Goal: Task Accomplishment & Management: Complete application form

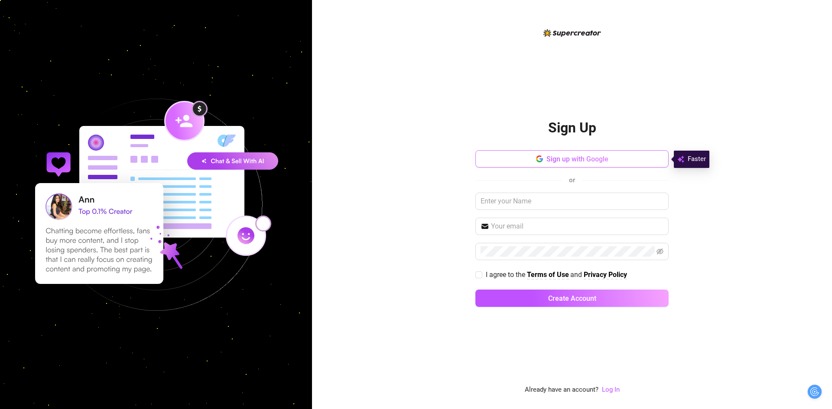
click at [558, 154] on button "Sign up with Google" at bounding box center [571, 158] width 193 height 17
click at [505, 272] on span "I agree to the" at bounding box center [506, 275] width 41 height 8
click at [481, 272] on input "I agree to the Terms of Use and Privacy Policy" at bounding box center [478, 275] width 6 height 6
checkbox input "true"
click at [531, 152] on button "Sign up with Google" at bounding box center [571, 158] width 193 height 17
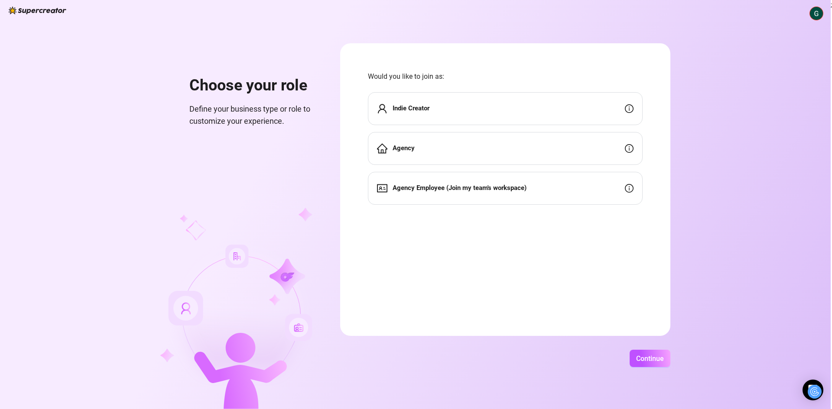
click at [437, 102] on div "Indie Creator" at bounding box center [505, 108] width 275 height 33
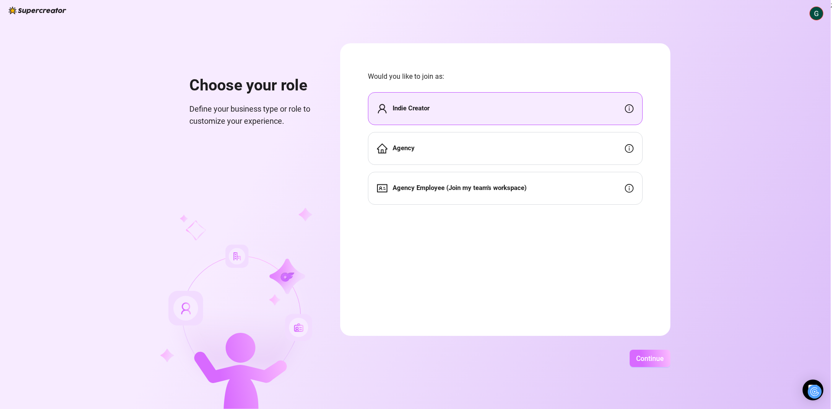
click at [643, 355] on span "Continue" at bounding box center [650, 359] width 28 height 8
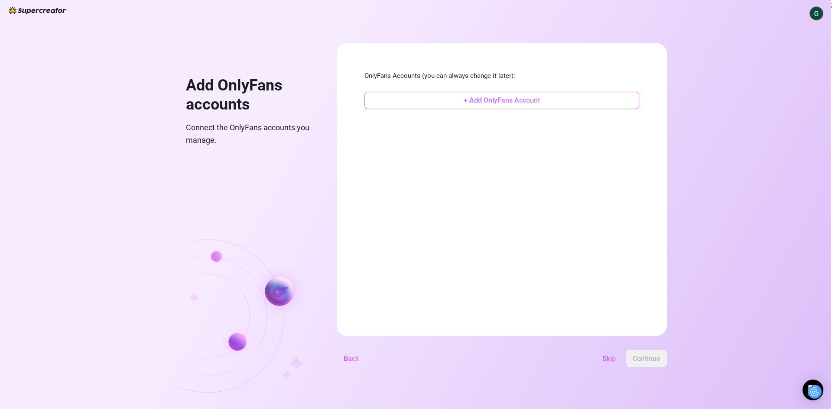
click at [488, 100] on span "+ Add OnlyFans Account" at bounding box center [501, 100] width 76 height 8
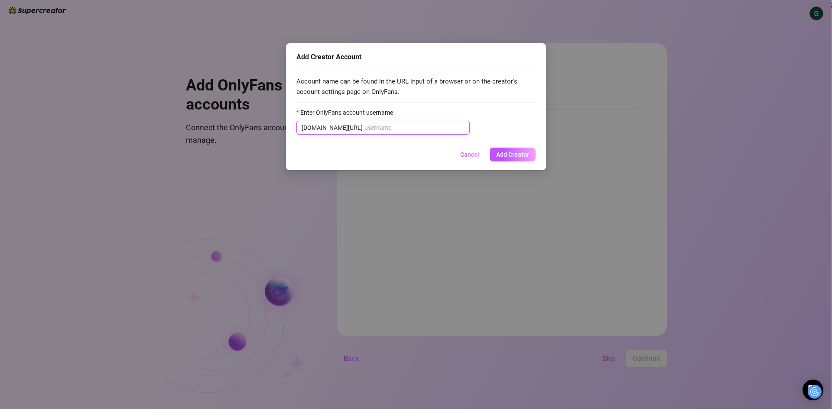
paste input "gali_gool"
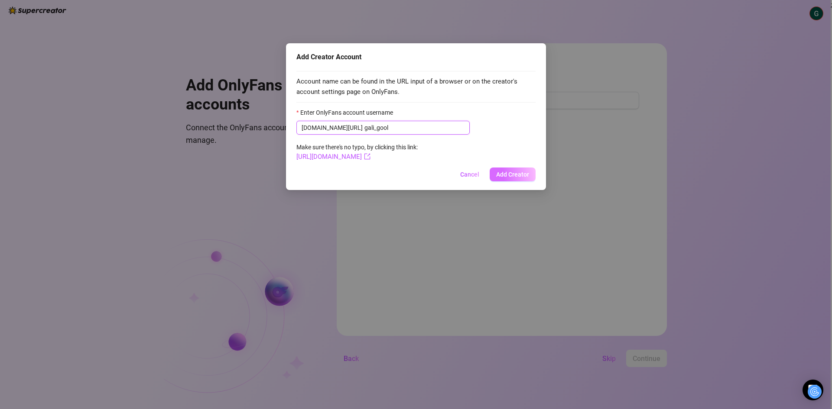
type input "gali_gool"
click at [507, 172] on span "Add Creator" at bounding box center [512, 174] width 33 height 7
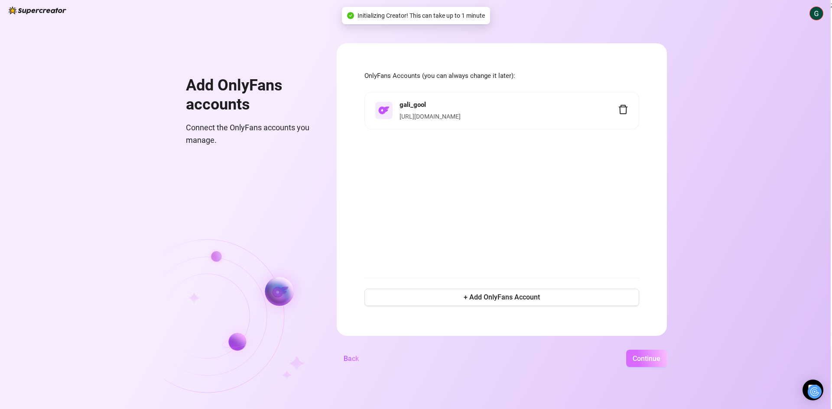
click at [645, 357] on span "Continue" at bounding box center [646, 359] width 28 height 8
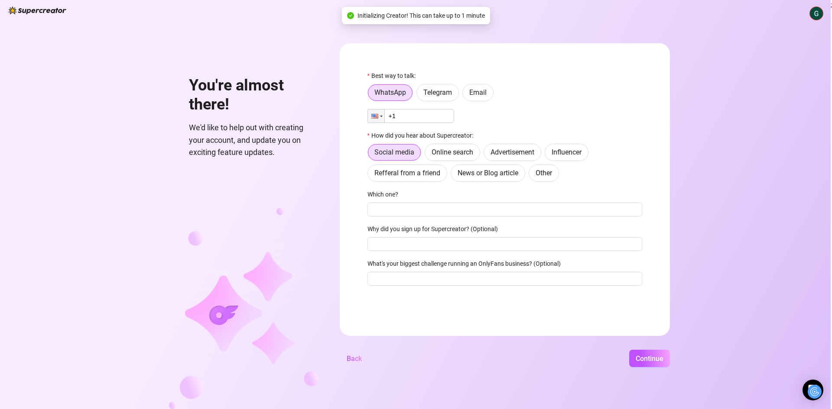
click at [414, 120] on input "+1" at bounding box center [410, 116] width 87 height 14
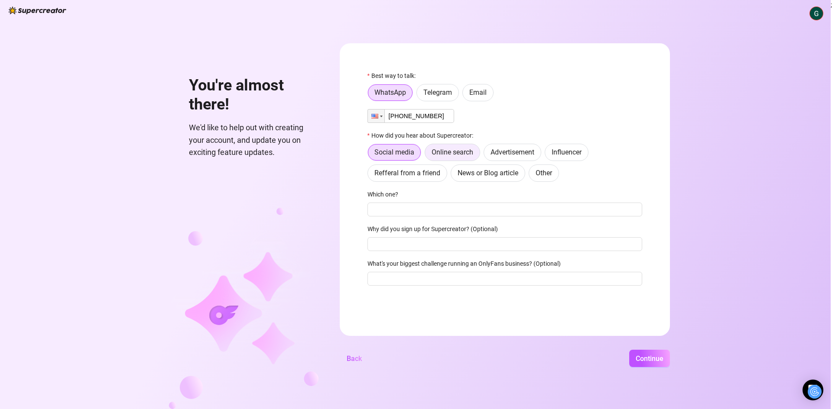
type input "[PHONE_NUMBER]"
click at [460, 156] on span "Online search" at bounding box center [452, 152] width 42 height 8
click at [427, 155] on input "Online search" at bounding box center [427, 155] width 0 height 0
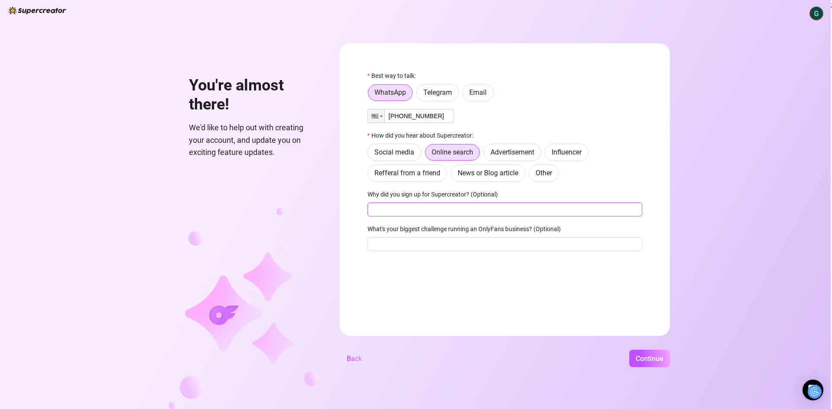
click at [453, 208] on input "Why did you sign up for Supercreator? (Optional)" at bounding box center [504, 210] width 275 height 14
type input "automations"
click at [460, 250] on input "What's your biggest challenge running an OnlyFans business? (Optional)" at bounding box center [504, 244] width 275 height 14
type input "time"
click at [628, 355] on div "Continue" at bounding box center [519, 358] width 301 height 17
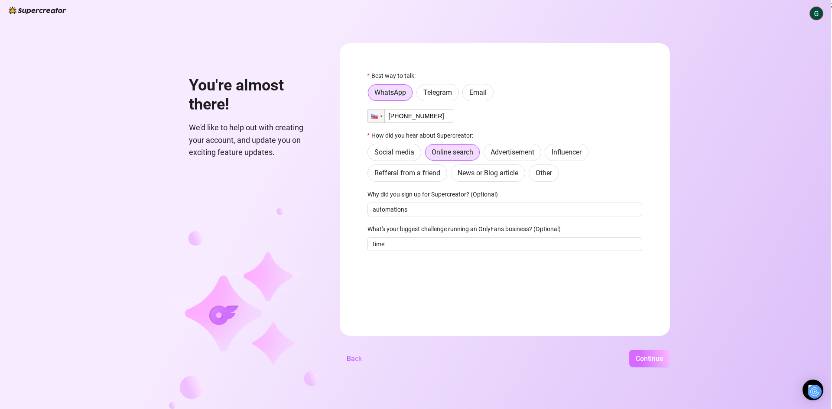
click at [632, 357] on button "Continue" at bounding box center [649, 358] width 41 height 17
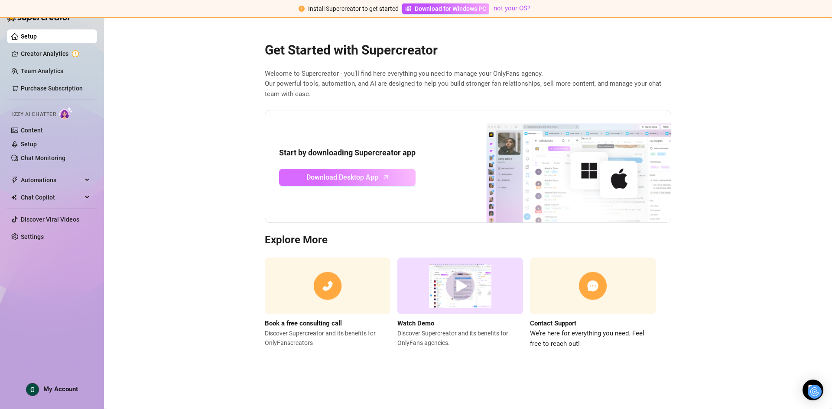
click at [346, 176] on span "Download Desktop App" at bounding box center [342, 177] width 72 height 11
click at [58, 162] on link "Chat Monitoring" at bounding box center [43, 158] width 45 height 7
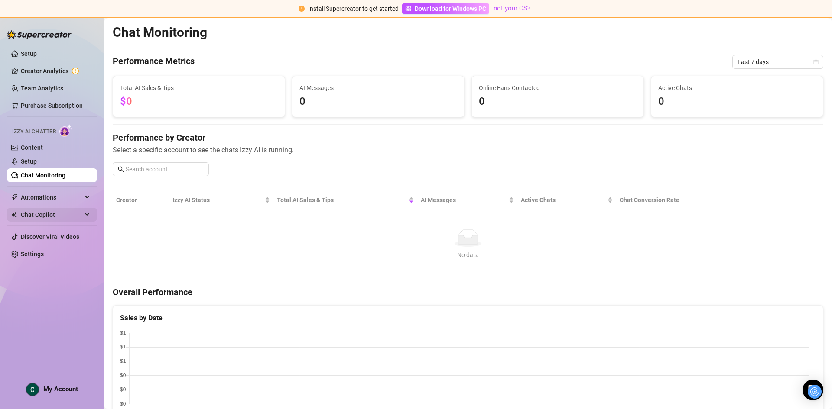
click at [58, 218] on span "Chat Copilot" at bounding box center [52, 215] width 62 height 14
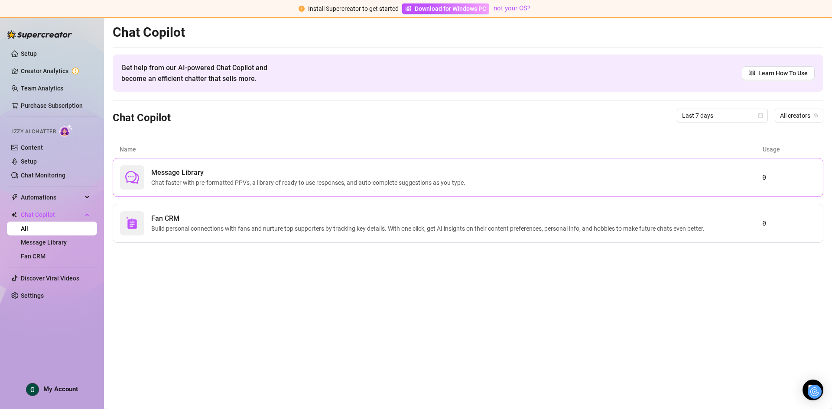
click at [720, 169] on div "Message Library Chat faster with pre-formatted PPVs, a library of ready to use …" at bounding box center [441, 177] width 642 height 24
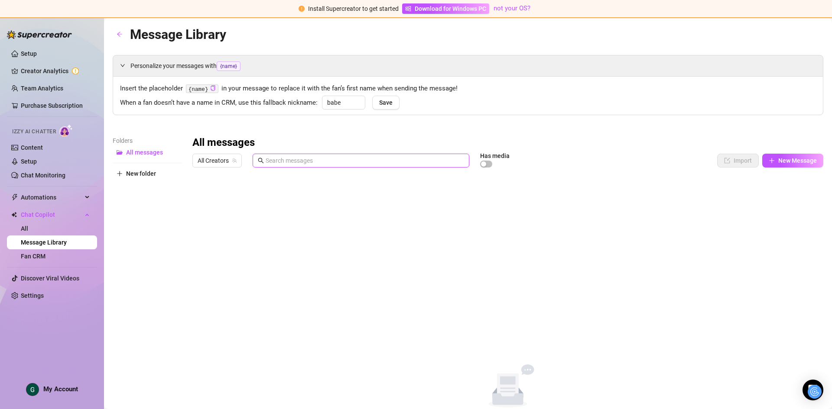
click at [286, 159] on input "text" at bounding box center [365, 161] width 198 height 10
click at [224, 181] on div "All messages All Creators Has media Import New Message Title Text Media $ AI Pr…" at bounding box center [507, 278] width 631 height 285
click at [787, 157] on span "New Message" at bounding box center [797, 160] width 39 height 7
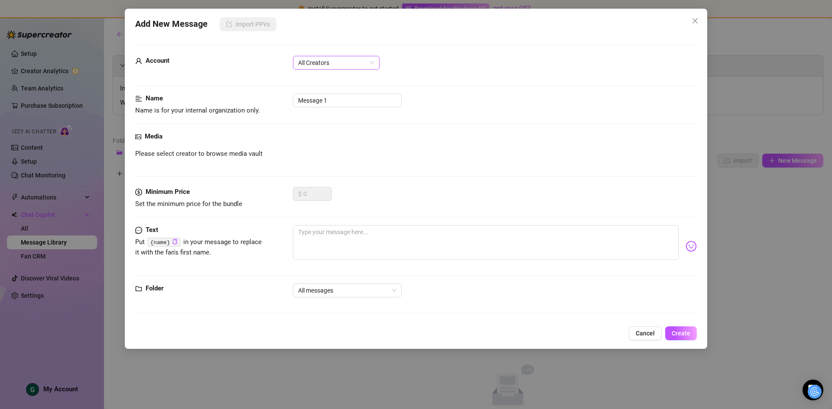
click at [336, 63] on span "All Creators" at bounding box center [336, 62] width 76 height 13
click at [334, 95] on input "Message 1" at bounding box center [347, 101] width 109 height 14
drag, startPoint x: 334, startPoint y: 99, endPoint x: 241, endPoint y: 104, distance: 93.7
click at [241, 104] on div "Name Name is for your internal organization only. Message 1" at bounding box center [415, 105] width 561 height 22
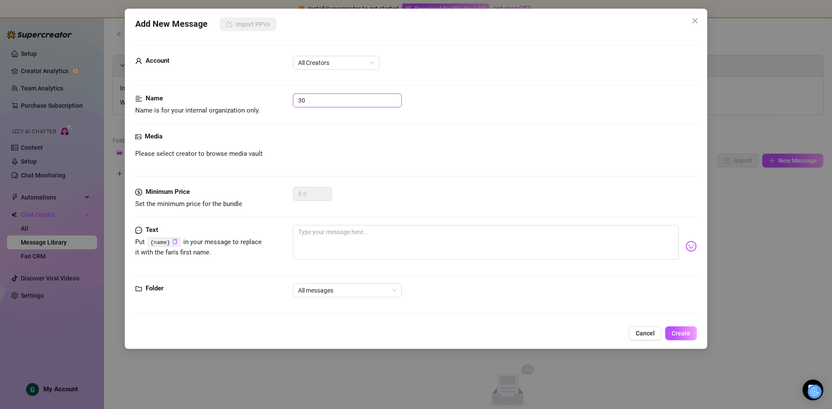
type input "30"
click at [229, 147] on div "Media Please select creator to browse media vault" at bounding box center [415, 159] width 561 height 55
click at [227, 152] on span "Please select creator to browse media vault" at bounding box center [198, 154] width 127 height 10
click at [198, 134] on div "Media" at bounding box center [415, 137] width 561 height 10
drag, startPoint x: 154, startPoint y: 145, endPoint x: 161, endPoint y: 159, distance: 15.1
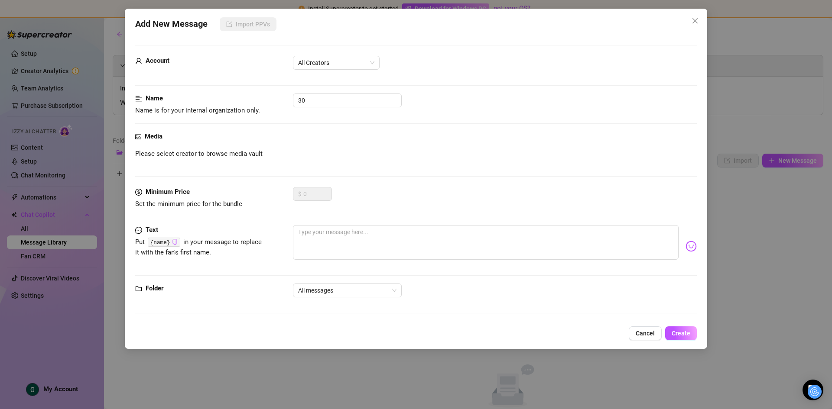
click at [155, 148] on div "Media Please select creator to browse media vault" at bounding box center [415, 159] width 561 height 55
click at [162, 159] on span "Please select creator to browse media vault" at bounding box center [198, 154] width 127 height 10
click at [640, 333] on span "Cancel" at bounding box center [644, 333] width 19 height 7
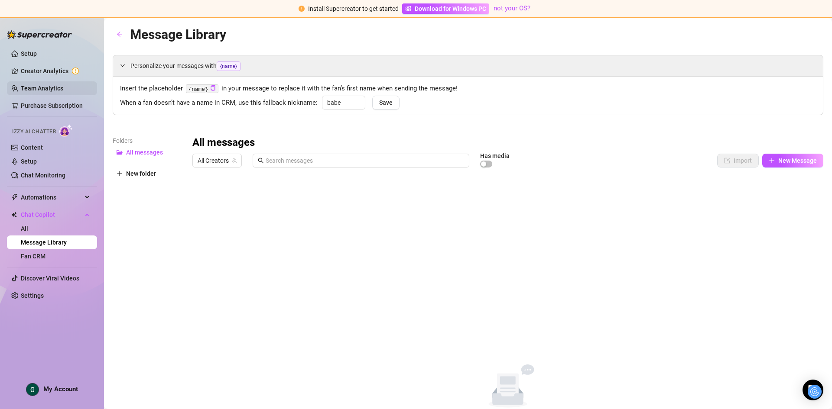
click at [59, 88] on link "Team Analytics" at bounding box center [42, 88] width 42 height 7
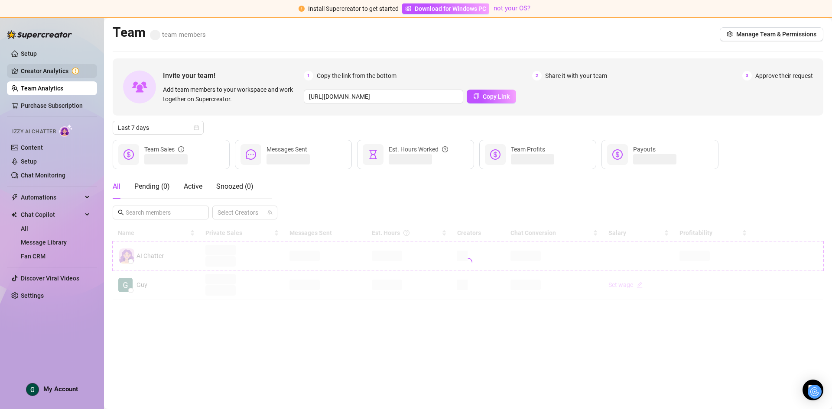
click at [59, 75] on link "Creator Analytics" at bounding box center [55, 71] width 69 height 14
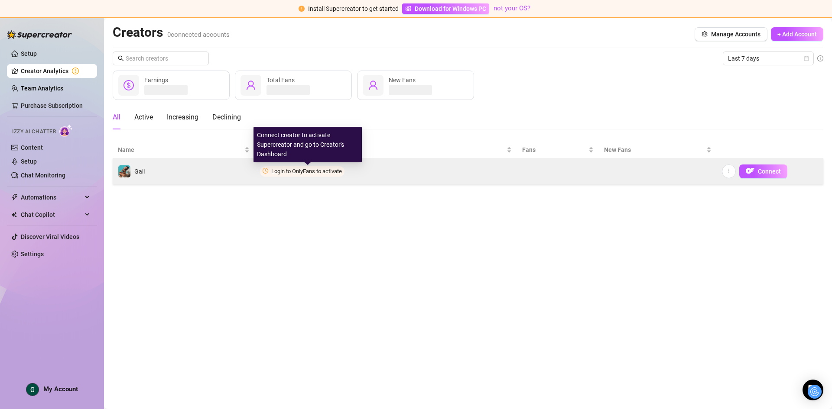
click at [308, 172] on span "Login to OnlyFans to activate" at bounding box center [306, 171] width 71 height 6
click at [320, 172] on span "Login to OnlyFans to activate" at bounding box center [306, 171] width 71 height 6
click at [300, 164] on td "Login to OnlyFans to activate" at bounding box center [386, 172] width 262 height 26
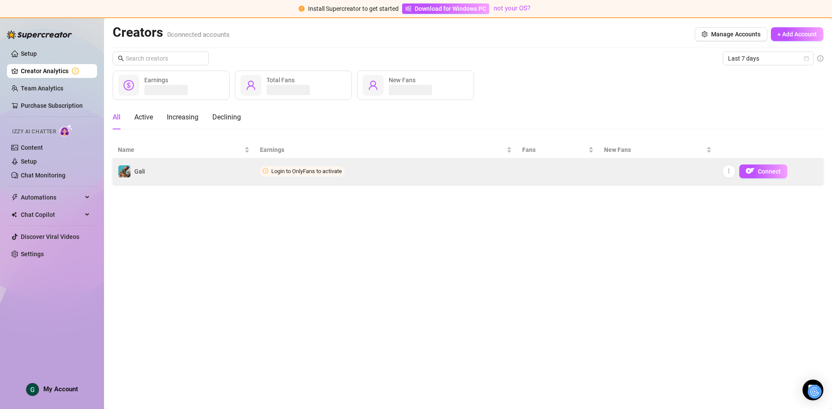
click at [292, 169] on span "Login to OnlyFans to activate" at bounding box center [306, 171] width 71 height 6
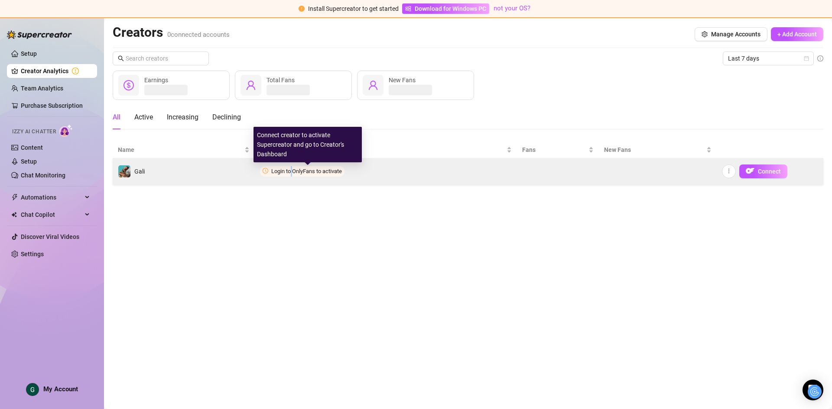
click at [292, 169] on span "Login to OnlyFans to activate" at bounding box center [306, 171] width 71 height 6
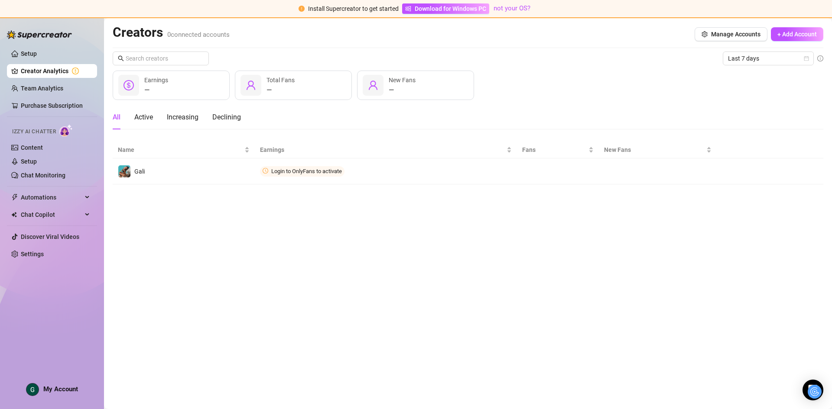
click at [823, 35] on main "Creators 0 connected accounts Manage Accounts + Add Account Last 7 days — Earni…" at bounding box center [468, 213] width 728 height 391
click at [804, 37] on span "+ Add Account" at bounding box center [796, 34] width 39 height 7
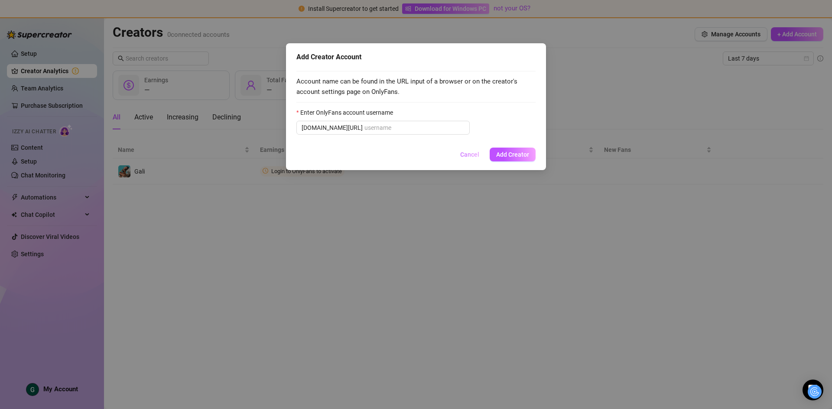
click at [470, 152] on span "Cancel" at bounding box center [469, 154] width 19 height 7
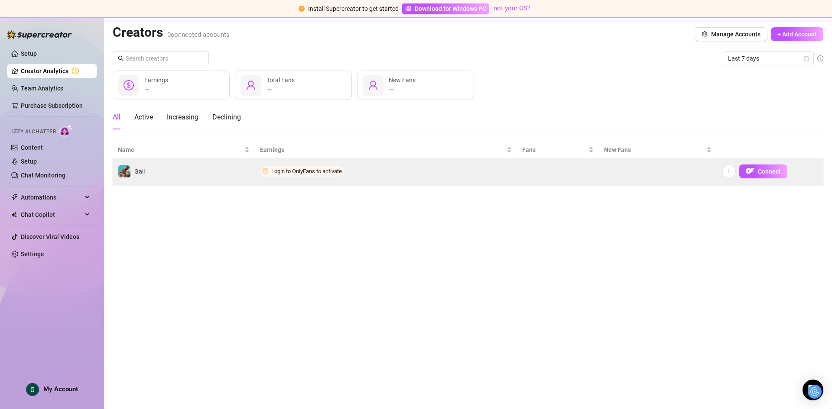
click at [314, 175] on span "Login to OnlyFans to activate" at bounding box center [302, 171] width 84 height 10
click at [315, 175] on span "Login to OnlyFans to activate" at bounding box center [302, 171] width 84 height 10
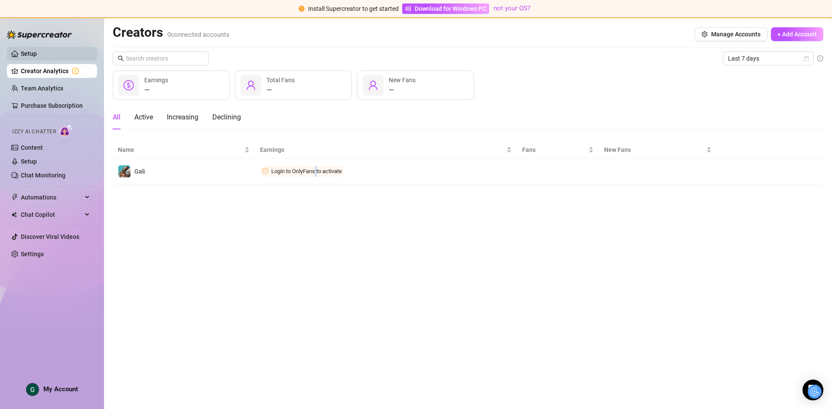
click at [24, 51] on link "Setup" at bounding box center [29, 53] width 16 height 7
click at [30, 30] on div at bounding box center [39, 30] width 65 height 26
click at [32, 35] on img at bounding box center [39, 34] width 65 height 9
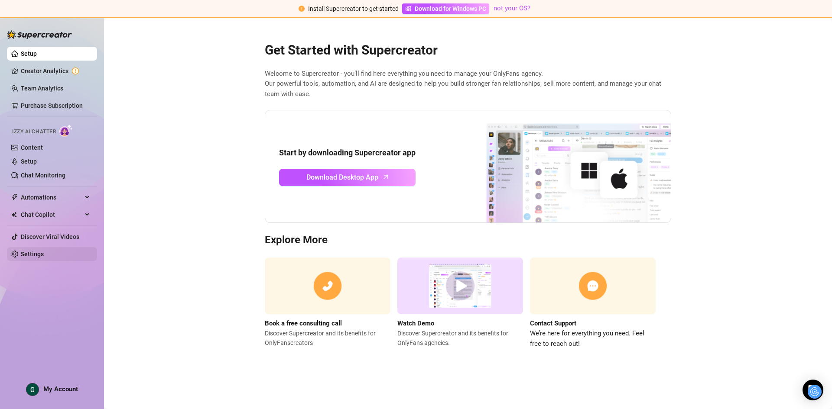
click at [44, 257] on link "Settings" at bounding box center [32, 254] width 23 height 7
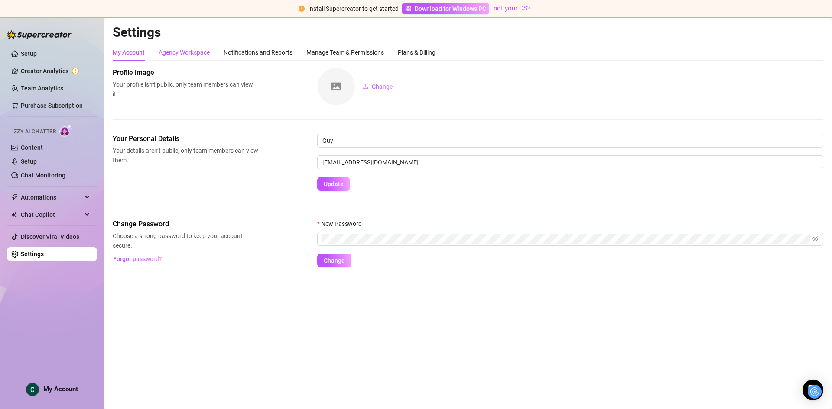
click at [195, 52] on div "Agency Workspace" at bounding box center [184, 53] width 51 height 10
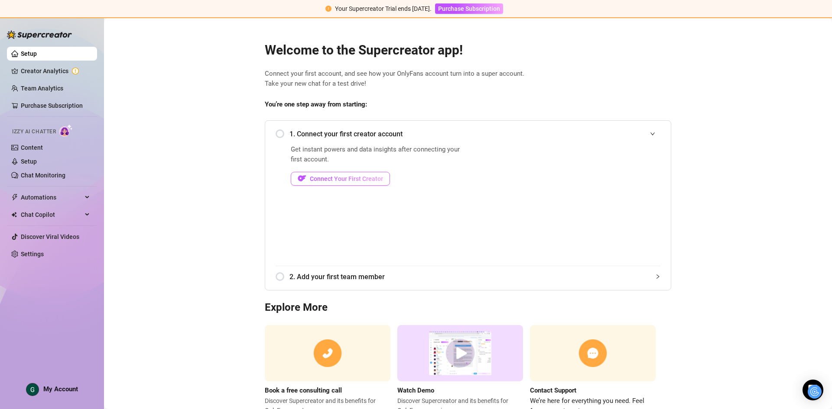
click at [365, 182] on span "Connect Your First Creator" at bounding box center [346, 178] width 73 height 7
click at [340, 178] on span "Connect Your First Creator" at bounding box center [346, 178] width 73 height 7
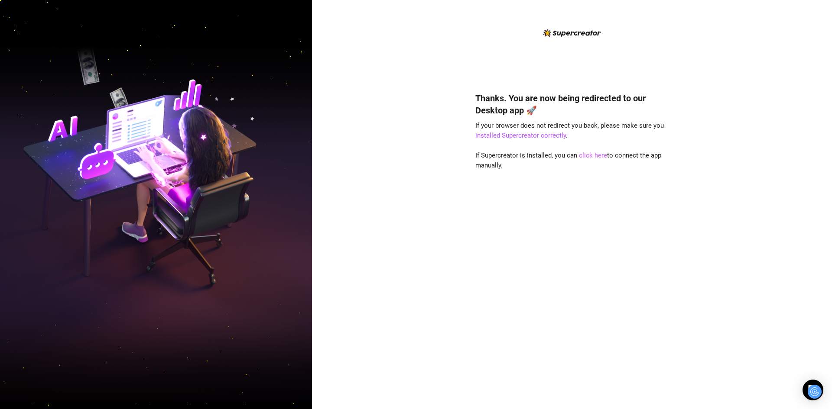
click at [592, 154] on link "click here" at bounding box center [593, 156] width 28 height 8
